Goal: Task Accomplishment & Management: Use online tool/utility

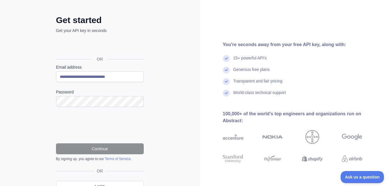
scroll to position [51, 0]
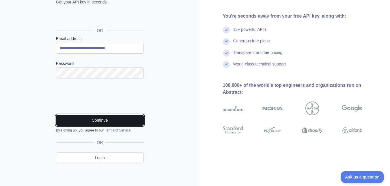
click at [93, 120] on button "Continue" at bounding box center [100, 120] width 88 height 11
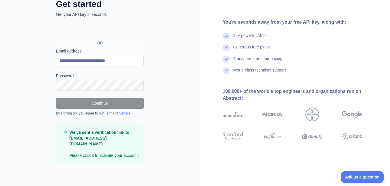
scroll to position [32, 0]
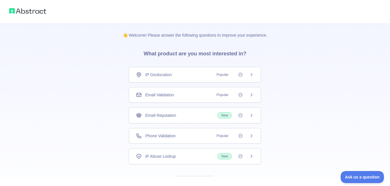
scroll to position [26, 0]
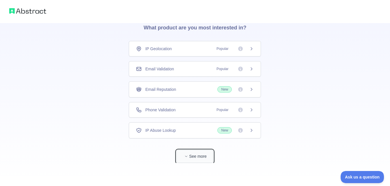
click at [193, 159] on button "See more" at bounding box center [194, 156] width 37 height 13
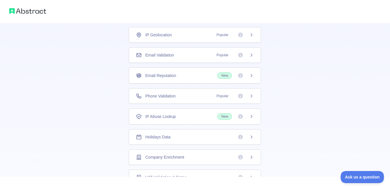
scroll to position [8, 0]
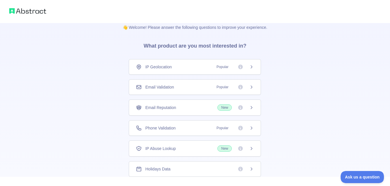
click at [249, 87] on icon at bounding box center [251, 87] width 5 height 5
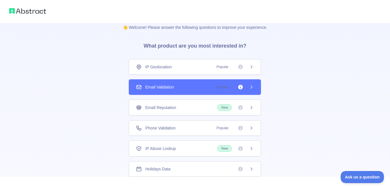
click at [245, 109] on span "New" at bounding box center [235, 108] width 36 height 6
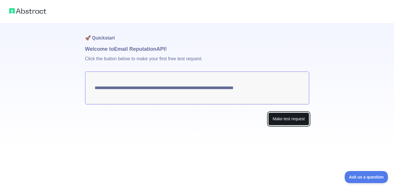
click at [300, 120] on button "Make test request" at bounding box center [288, 119] width 41 height 13
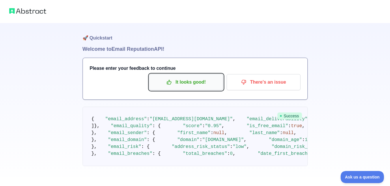
click at [188, 86] on p "It looks good!" at bounding box center [186, 82] width 65 height 10
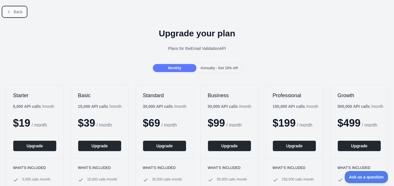
click at [16, 11] on span "Back" at bounding box center [18, 12] width 9 height 5
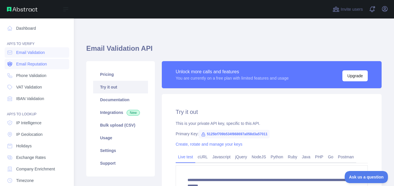
click at [37, 66] on span "Email Reputation" at bounding box center [31, 64] width 31 height 6
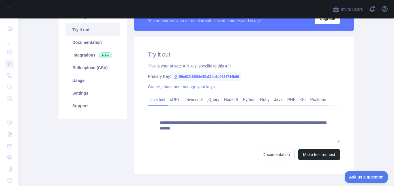
scroll to position [58, 0]
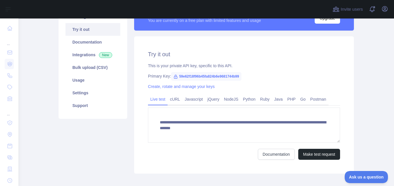
click at [174, 77] on icon at bounding box center [176, 76] width 5 height 5
drag, startPoint x: 176, startPoint y: 77, endPoint x: 243, endPoint y: 74, distance: 66.7
click at [243, 74] on div "Primary Key: 59e62f18f96b45fa824b6e9681744b99" at bounding box center [244, 76] width 192 height 6
click at [280, 73] on div "Primary Key: 59e62f18f96b45fa824b6e9681744b99" at bounding box center [244, 76] width 192 height 6
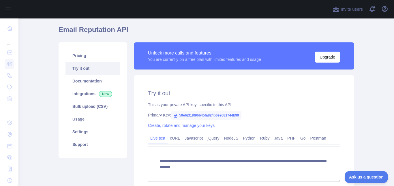
scroll to position [29, 0]
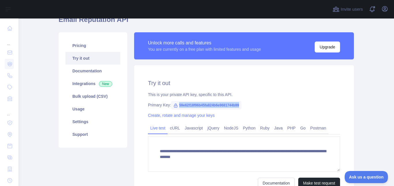
drag, startPoint x: 176, startPoint y: 106, endPoint x: 230, endPoint y: 104, distance: 54.3
click at [252, 104] on div "Primary Key: 59e62f18f96b45fa824b6e9681744b99" at bounding box center [244, 105] width 192 height 6
copy span "59e62f18f96b45fa824b6e9681744b99"
